Goal: Navigation & Orientation: Find specific page/section

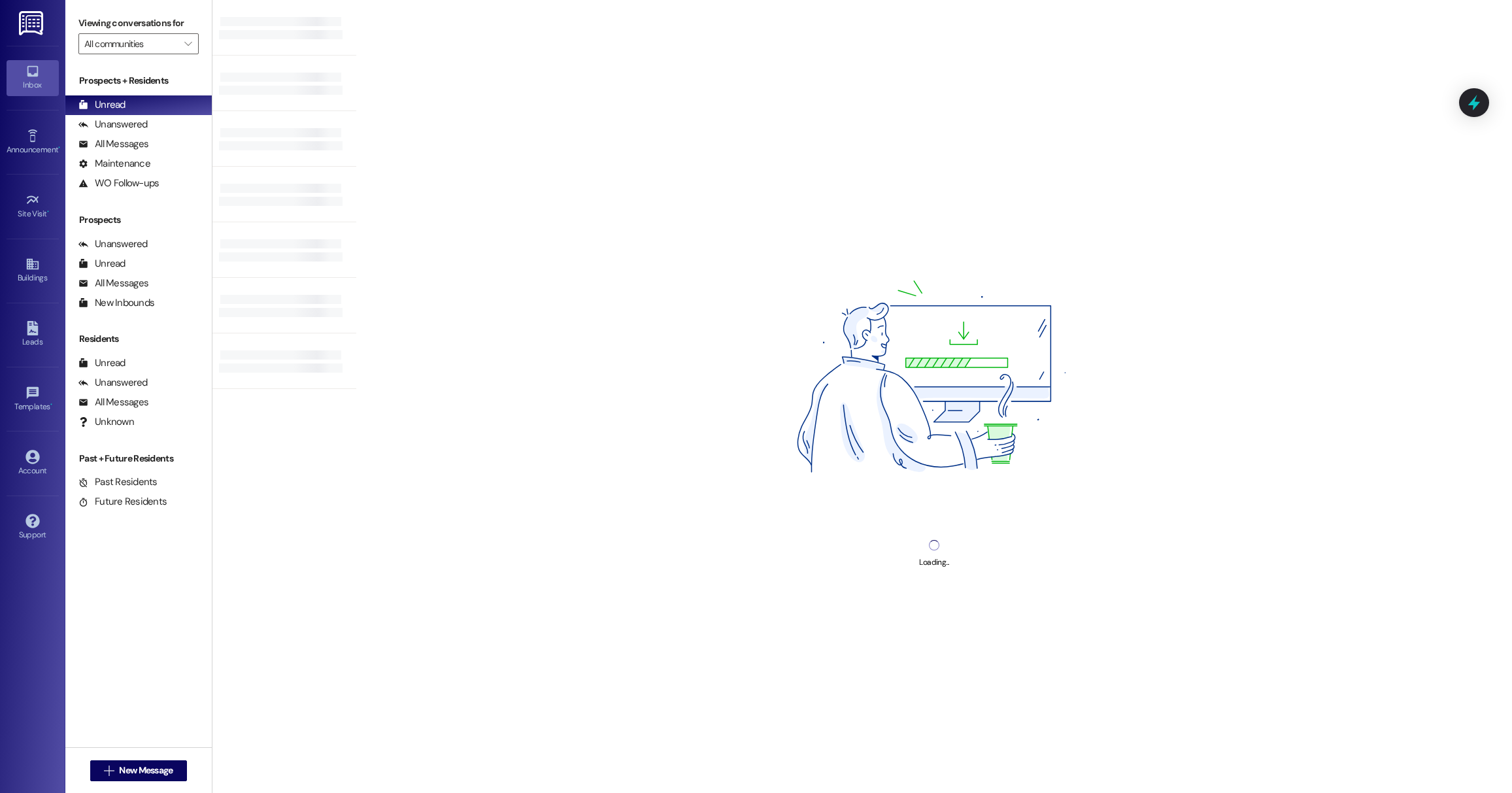
click at [30, 26] on img at bounding box center [32, 22] width 27 height 24
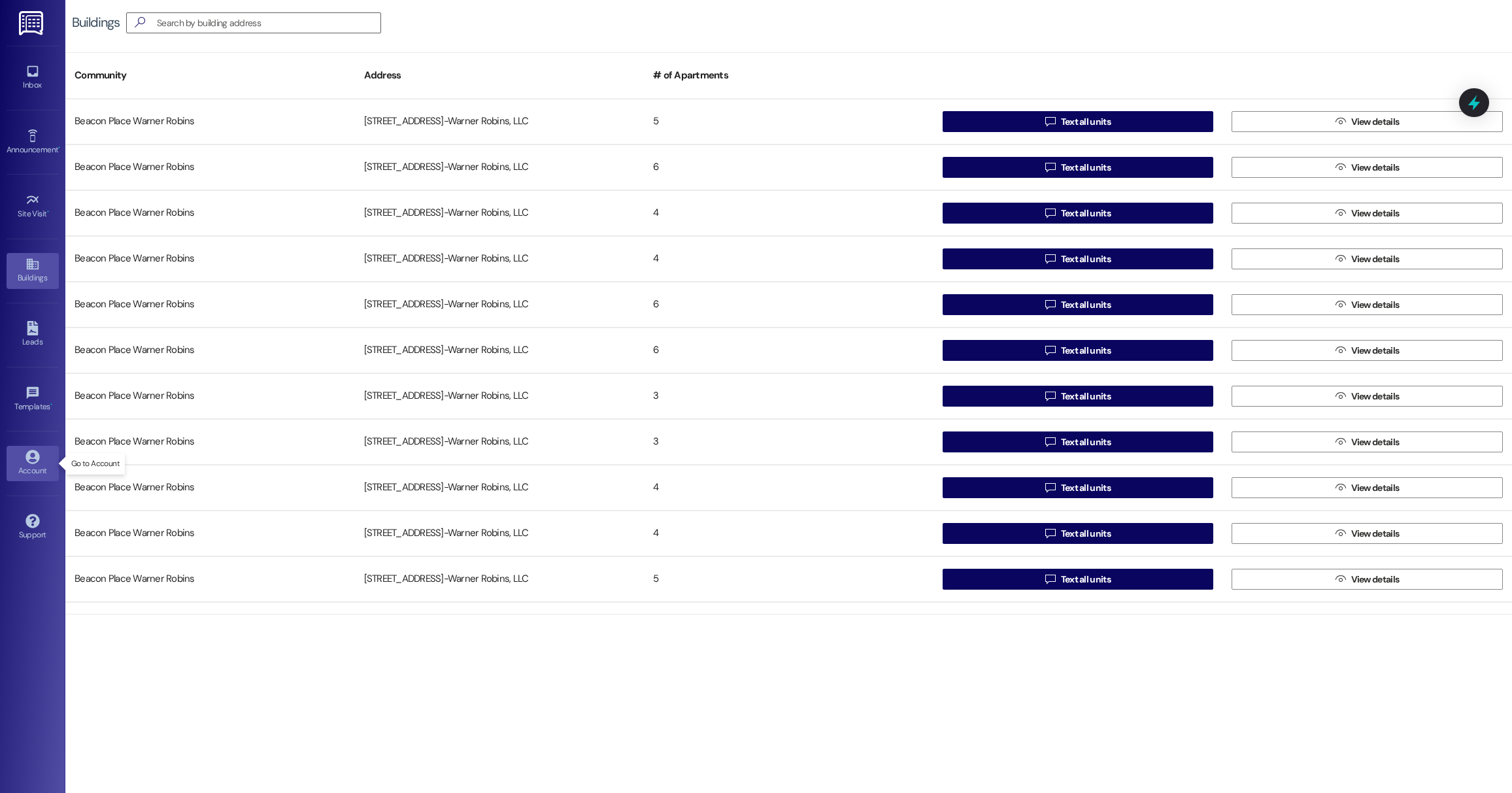
click at [37, 469] on div "Account" at bounding box center [32, 471] width 65 height 13
